Goal: Transaction & Acquisition: Purchase product/service

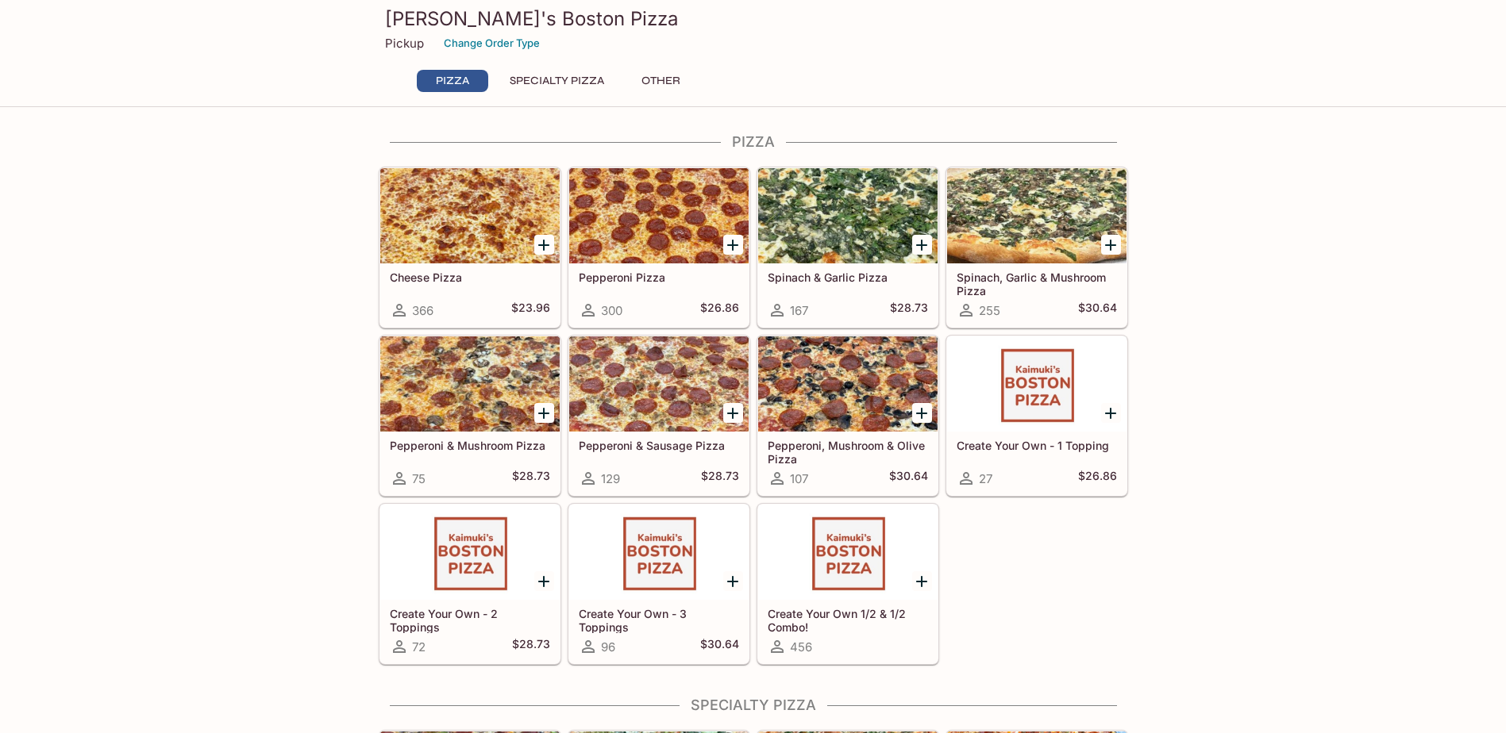
click at [640, 202] on div at bounding box center [658, 215] width 179 height 95
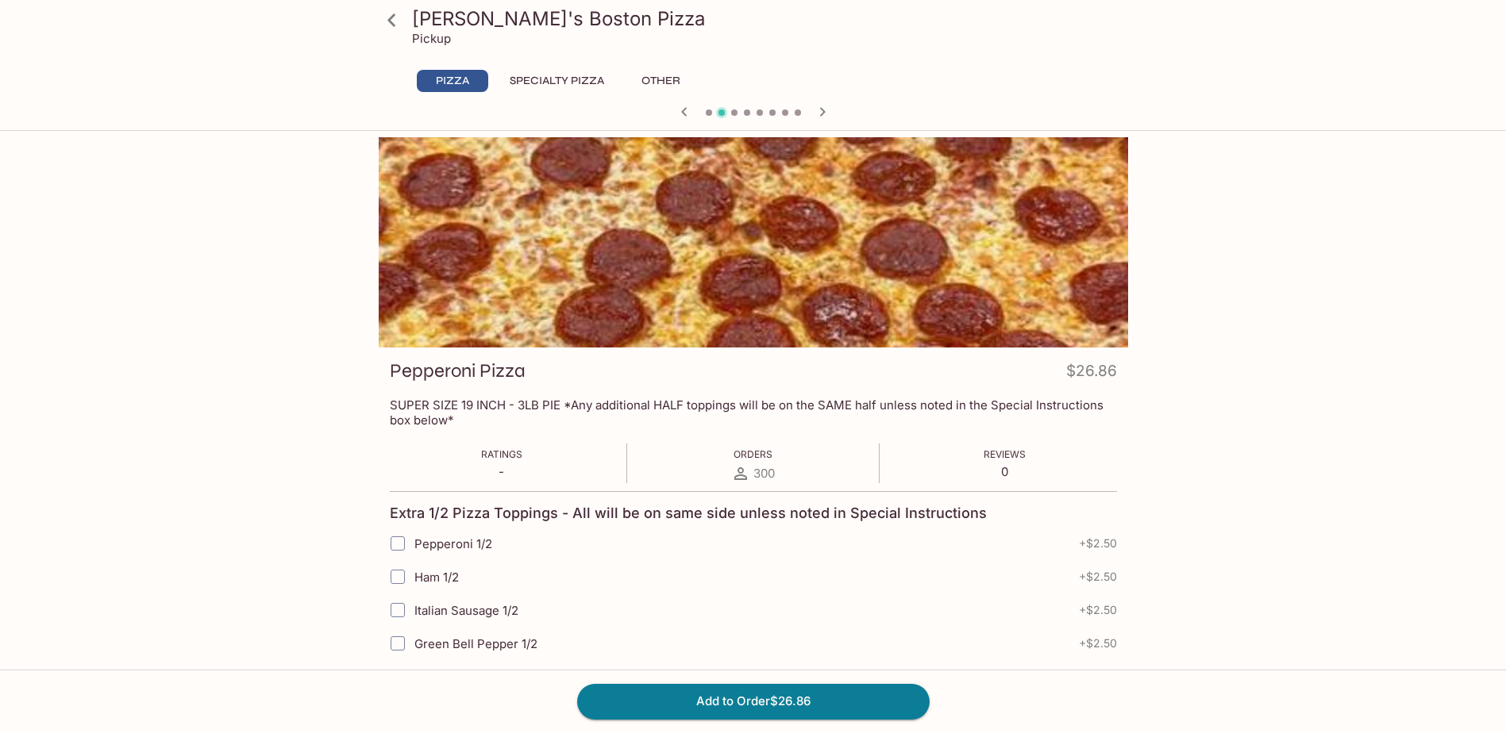
click at [814, 106] on icon "button" at bounding box center [822, 111] width 19 height 19
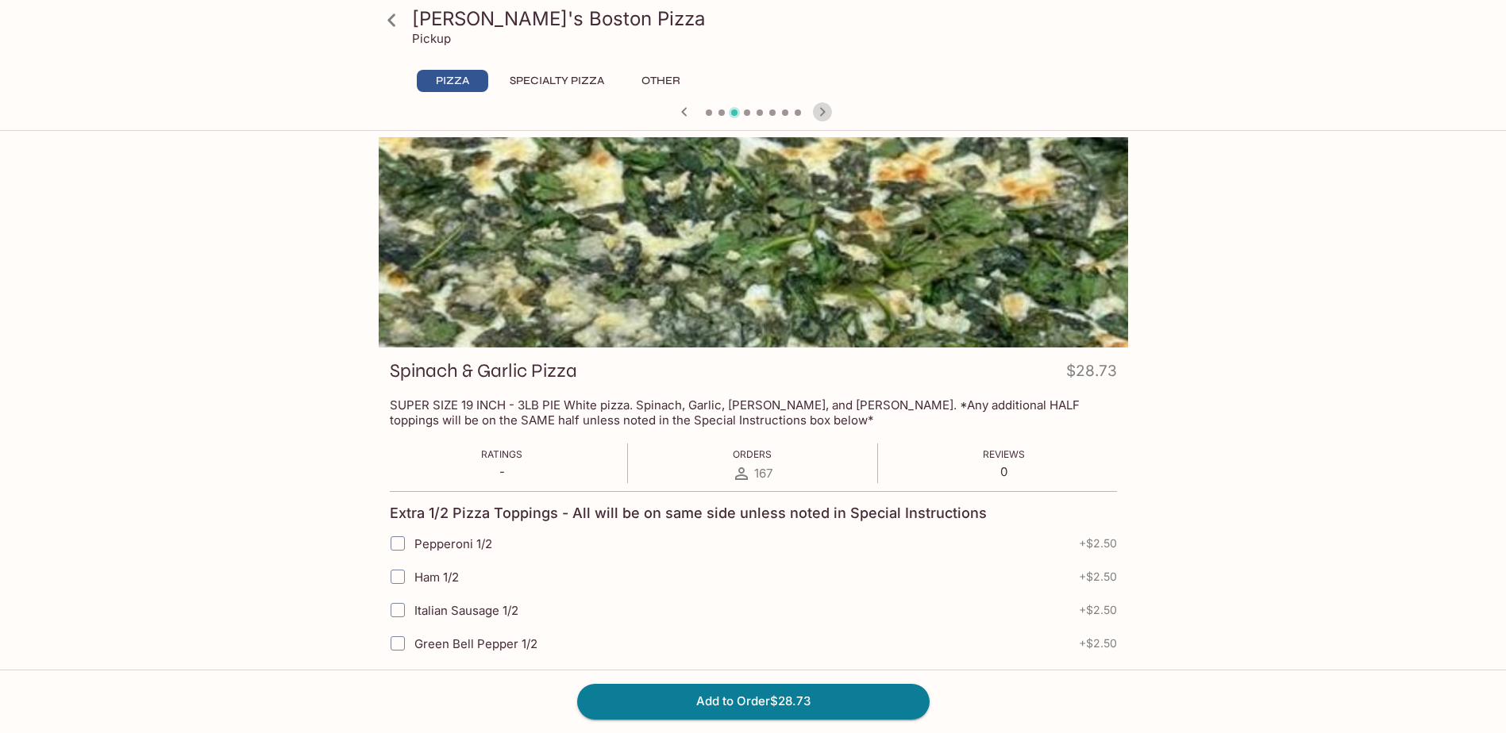
click at [814, 106] on icon "button" at bounding box center [822, 111] width 19 height 19
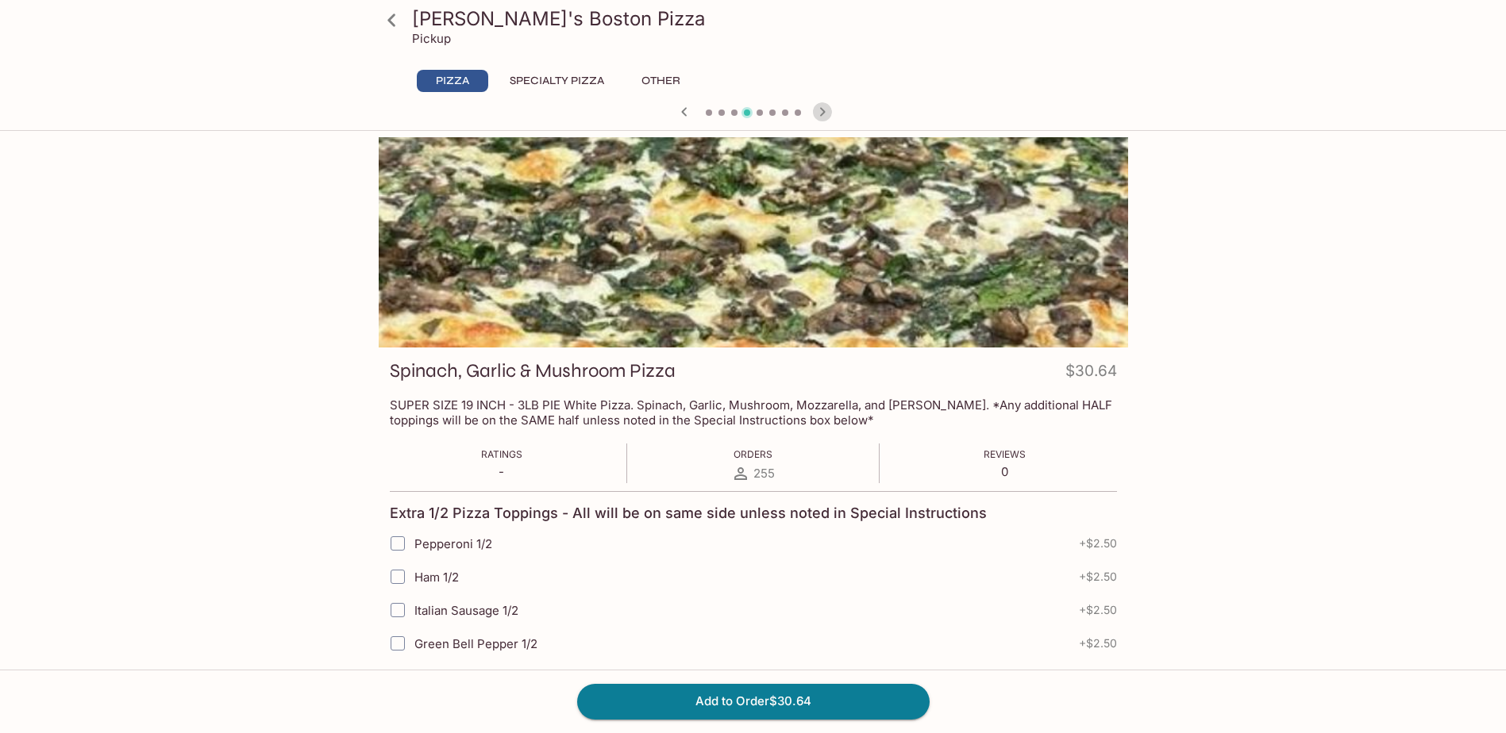
click at [814, 106] on icon "button" at bounding box center [822, 111] width 19 height 19
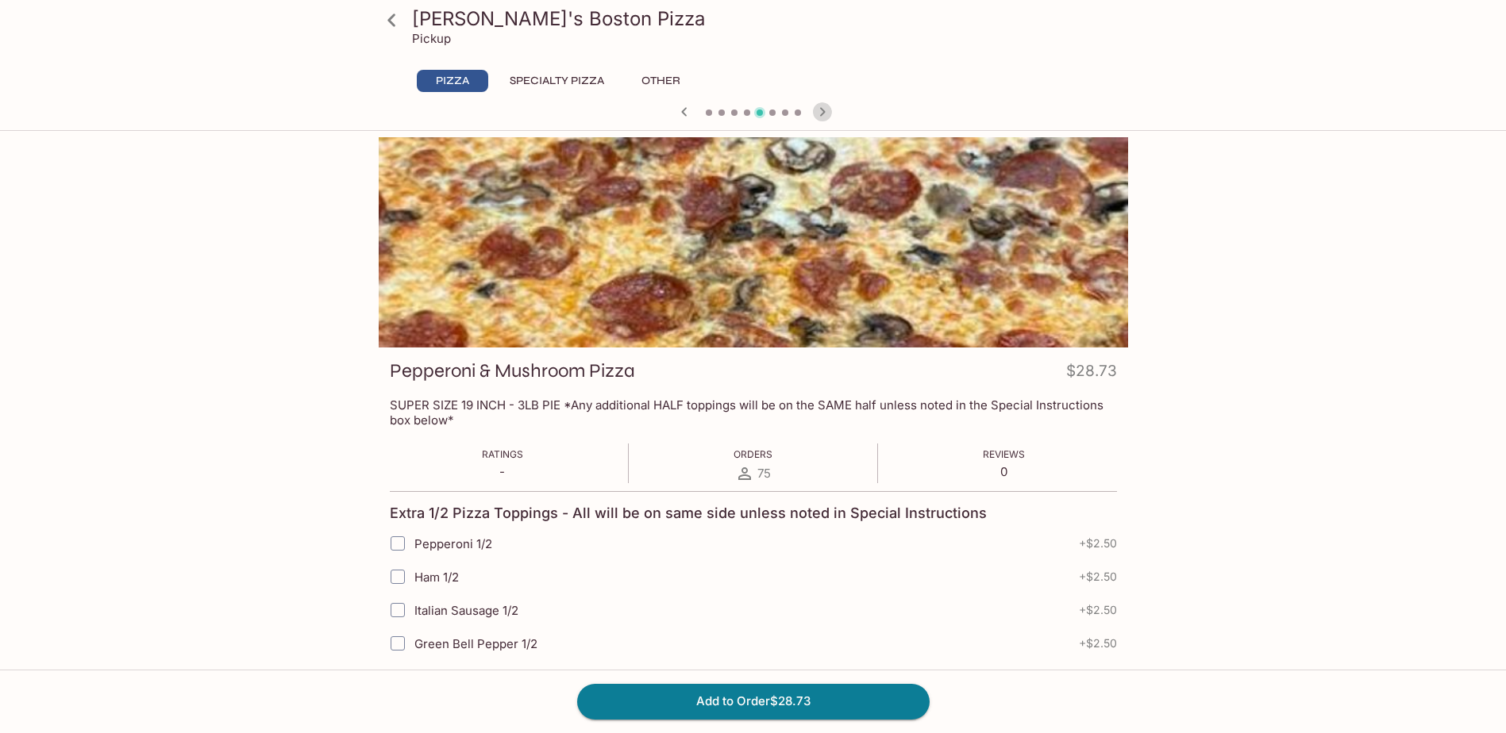
click at [813, 106] on icon "button" at bounding box center [822, 111] width 19 height 19
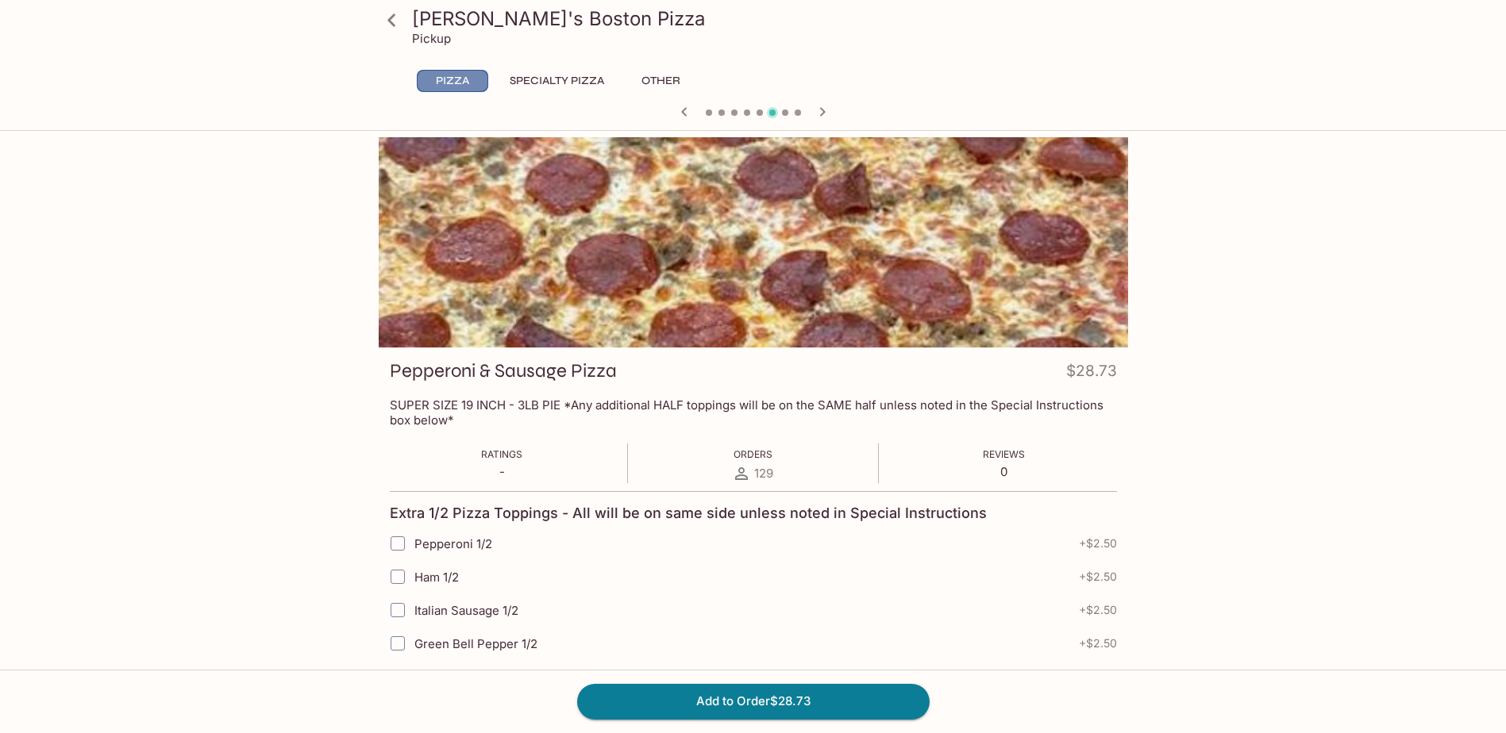
click at [460, 80] on button "Pizza" at bounding box center [452, 81] width 71 height 22
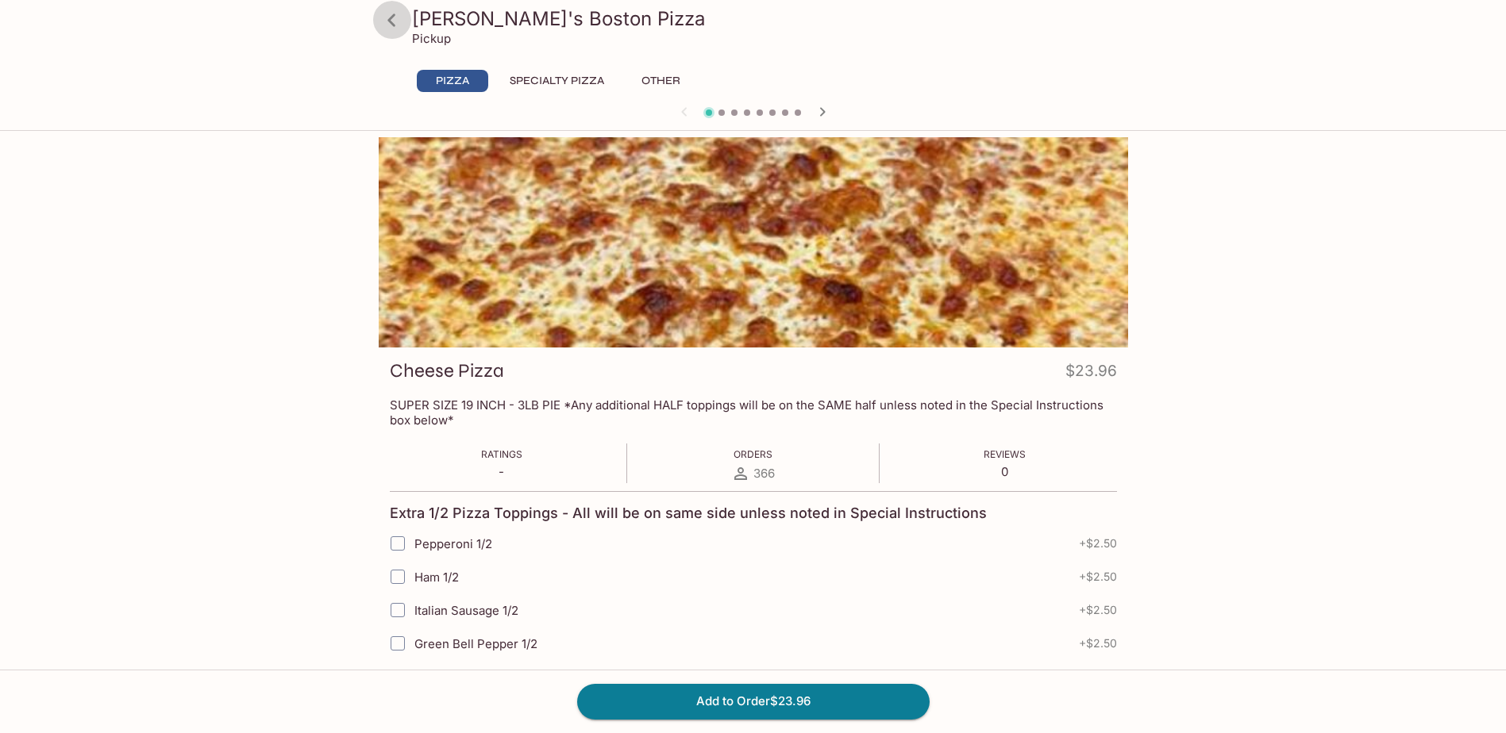
click at [394, 14] on icon at bounding box center [391, 19] width 8 height 13
